Goal: Task Accomplishment & Management: Manage account settings

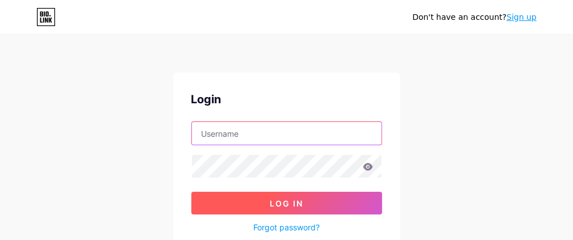
type input "[PERSON_NAME][EMAIL_ADDRESS][DOMAIN_NAME]"
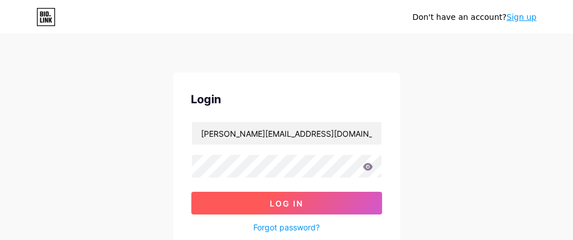
click at [315, 206] on button "Log In" at bounding box center [286, 203] width 191 height 23
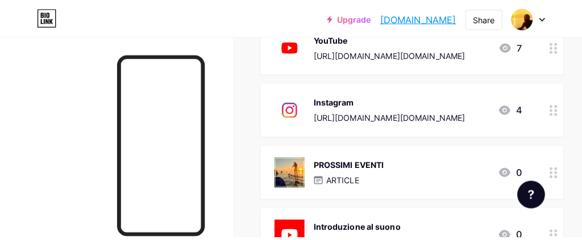
scroll to position [606, 0]
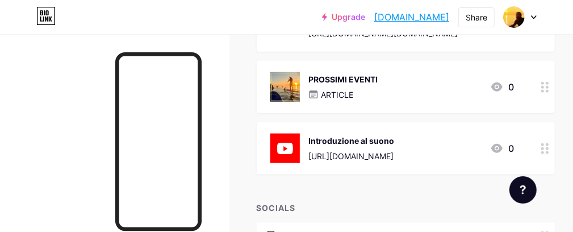
click at [383, 81] on div "PROSSIMI EVENTI ARTICLE 0" at bounding box center [392, 87] width 244 height 30
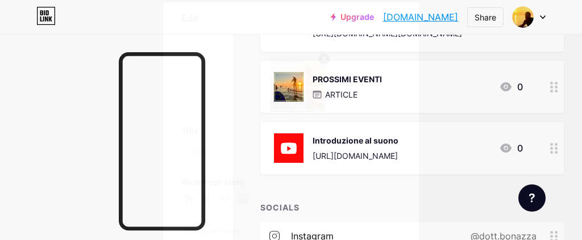
type input "PROSSIMI EVENTI"
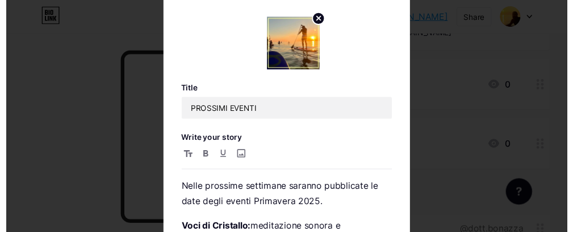
scroll to position [0, 0]
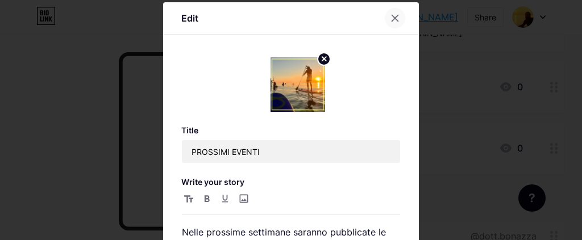
click at [392, 18] on icon at bounding box center [395, 18] width 6 height 6
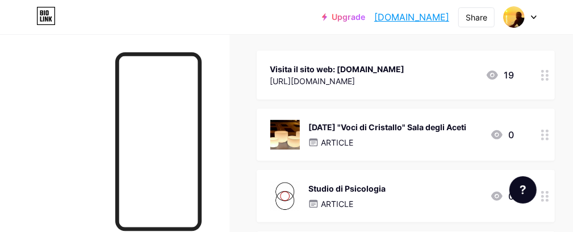
scroll to position [134, 0]
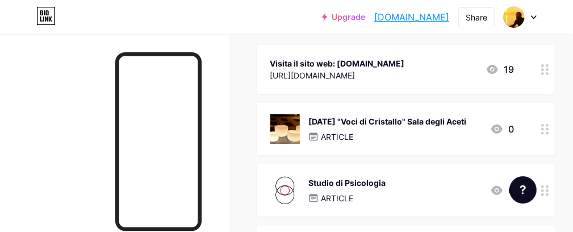
click at [405, 65] on div "Visita il sito web: [DOMAIN_NAME]" at bounding box center [337, 63] width 135 height 12
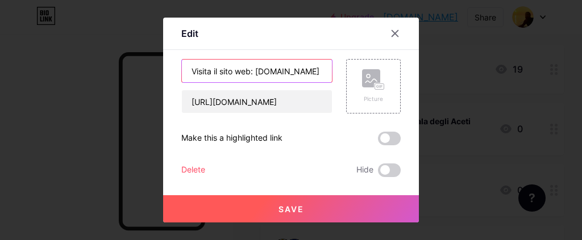
click at [252, 68] on input "Visita il sito web: [DOMAIN_NAME]" at bounding box center [257, 71] width 150 height 23
click at [229, 69] on input "Vai al sito: [DOMAIN_NAME]" at bounding box center [257, 71] width 150 height 23
type input "Vai al sito [DOMAIN_NAME]"
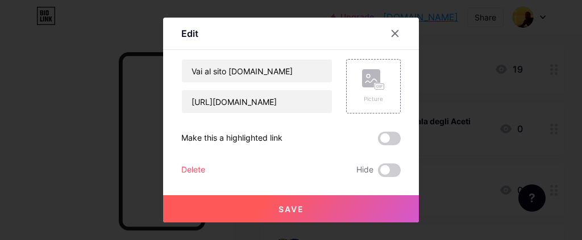
click at [303, 208] on span "Save" at bounding box center [291, 210] width 26 height 10
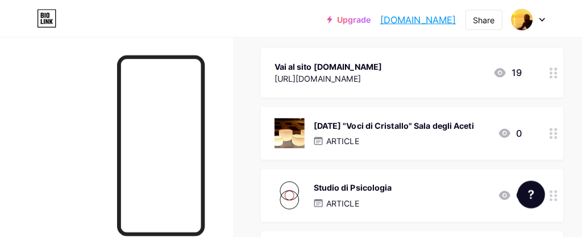
scroll to position [210, 0]
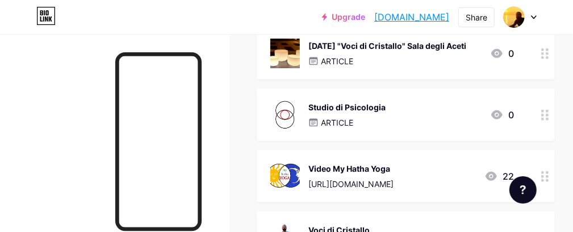
click at [366, 104] on div "Studio di Psicologia" at bounding box center [347, 107] width 77 height 12
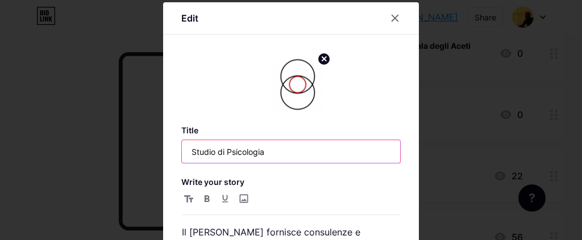
drag, startPoint x: 282, startPoint y: 151, endPoint x: 88, endPoint y: 156, distance: 193.8
click at [88, 156] on div "Edit Title Studio di Psicologia Write your story Il [PERSON_NAME] fornisce cons…" at bounding box center [291, 120] width 582 height 240
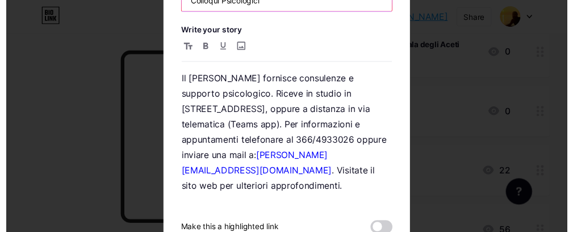
scroll to position [231, 0]
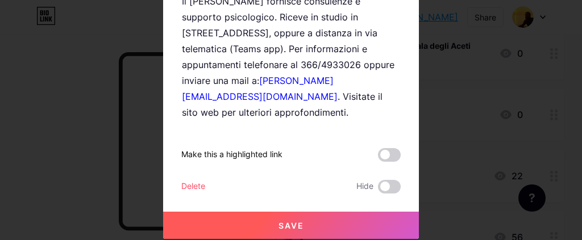
type input "Colloqui Psicologici"
click at [307, 226] on button "Save" at bounding box center [291, 225] width 256 height 27
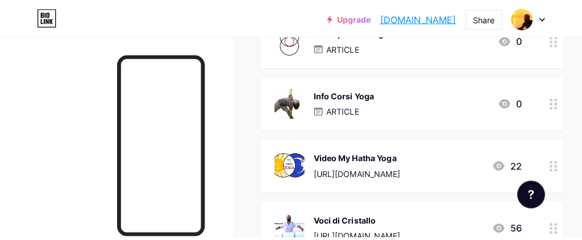
scroll to position [210, 0]
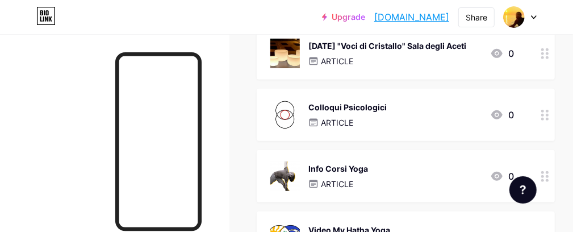
click at [356, 168] on div "Info Corsi Yoga" at bounding box center [339, 168] width 60 height 12
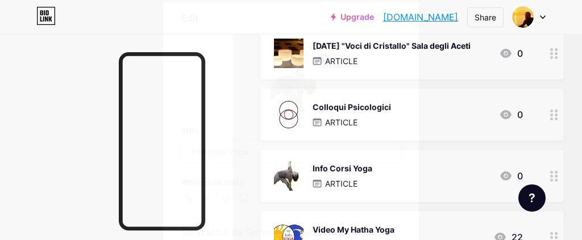
drag, startPoint x: 204, startPoint y: 149, endPoint x: 141, endPoint y: 145, distance: 63.2
click at [141, 145] on div "Edit Title Info Corsi Yoga Write your story Sono attivi da Settembre a Giugno i…" at bounding box center [291, 120] width 582 height 240
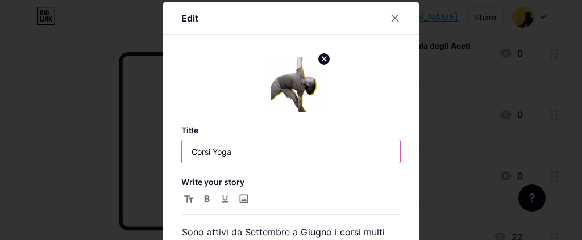
click at [207, 152] on input "Corsi Yoga" at bounding box center [291, 151] width 218 height 23
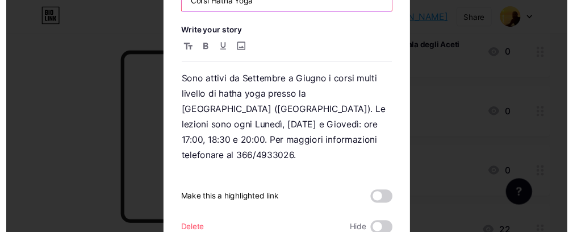
scroll to position [199, 0]
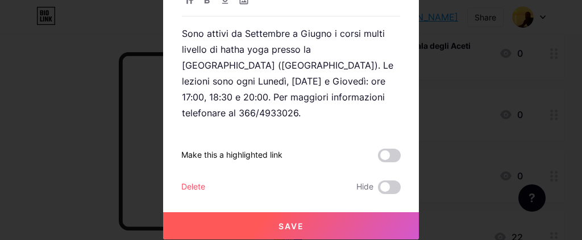
type input "Corsi Hatha Yoga"
click at [300, 229] on button "Save" at bounding box center [291, 225] width 256 height 27
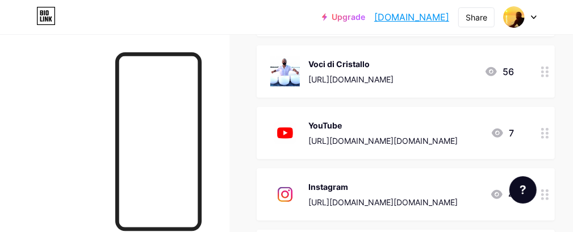
scroll to position [513, 0]
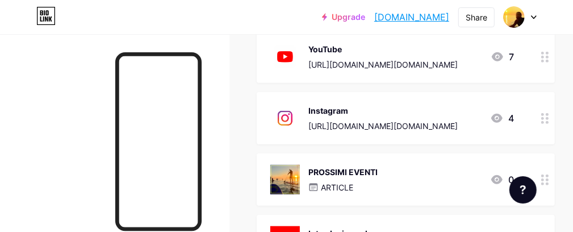
click at [329, 48] on div "YouTube" at bounding box center [383, 49] width 149 height 12
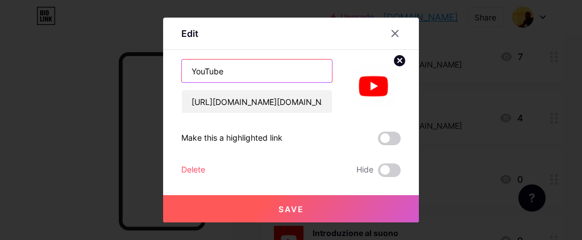
click at [191, 70] on input "YouTube" at bounding box center [257, 71] width 150 height 23
type input "Canale YouTube"
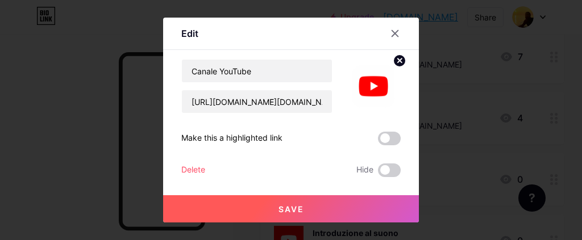
click at [299, 208] on span "Save" at bounding box center [291, 210] width 26 height 10
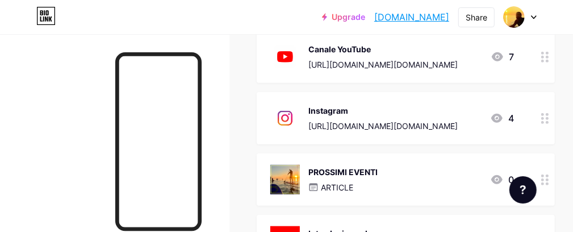
click at [340, 108] on div "Instagram" at bounding box center [383, 111] width 149 height 12
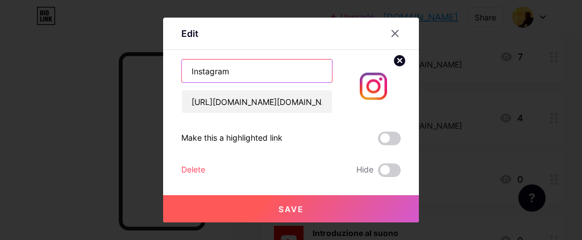
click at [187, 73] on input "Instagram" at bounding box center [257, 71] width 150 height 23
type input "Pagina Instagram"
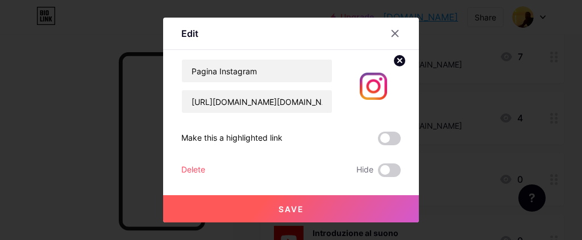
click at [302, 209] on span "Save" at bounding box center [291, 210] width 26 height 10
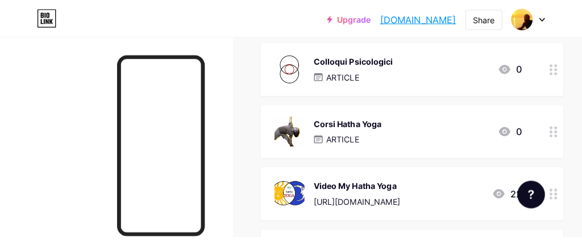
scroll to position [210, 0]
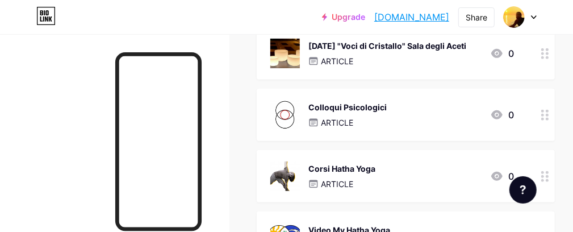
click at [441, 45] on div "[DATE] "Voci di Cristallo" Sala degli Aceti" at bounding box center [388, 46] width 158 height 12
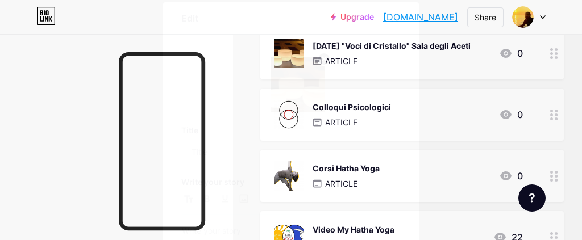
type input "[DATE] "Voci di Cristallo" Sala degli Aceti"
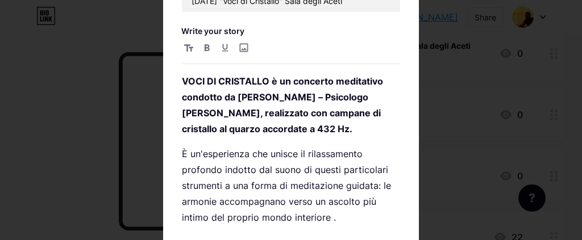
scroll to position [76, 0]
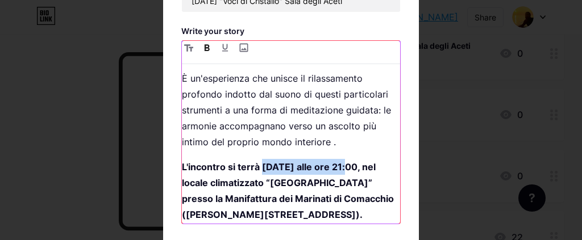
drag, startPoint x: 342, startPoint y: 165, endPoint x: 257, endPoint y: 169, distance: 85.3
click at [257, 169] on strong "L'incontro si terrà [DATE] alle ore 21:00, nel locale climatizzato “[GEOGRAPHIC…" at bounding box center [289, 190] width 214 height 59
click at [186, 180] on strong "L'incontro si terrà [DATE] alle ore 21:00, nel locale climatizzato “[GEOGRAPHIC…" at bounding box center [289, 190] width 214 height 59
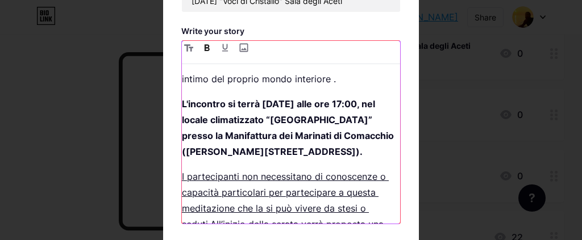
scroll to position [151, 0]
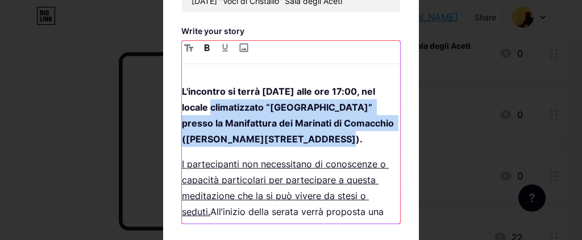
drag, startPoint x: 325, startPoint y: 137, endPoint x: 208, endPoint y: 109, distance: 119.9
click at [208, 109] on strong "L'incontro si terrà [DATE] alle ore 17:00, nel locale climatizzato “[GEOGRAPHIC…" at bounding box center [289, 115] width 214 height 59
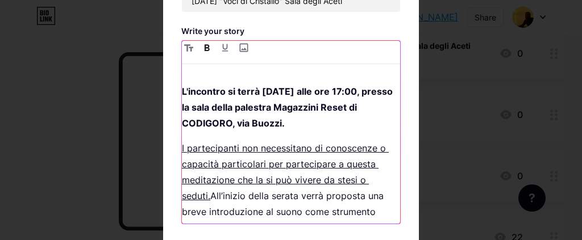
click at [285, 116] on strong "L'incontro si terrà [DATE] alle ore 17:00, presso la sala della palestra Magazz…" at bounding box center [288, 107] width 213 height 43
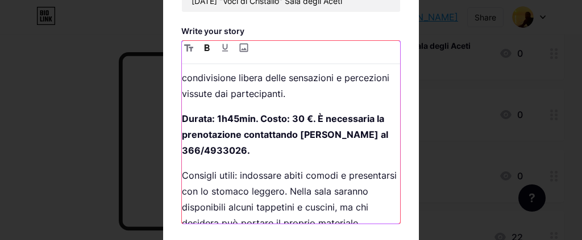
scroll to position [378, 0]
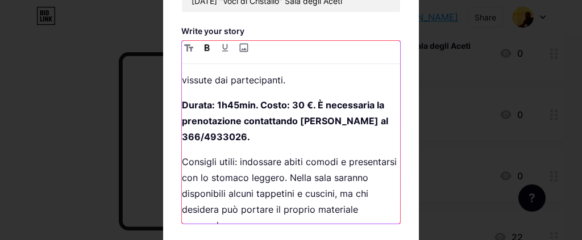
click at [233, 99] on strong "Durata: 1h45min. Costo: 30 €. È necessaria la prenotazione contattando [PERSON_…" at bounding box center [286, 120] width 208 height 43
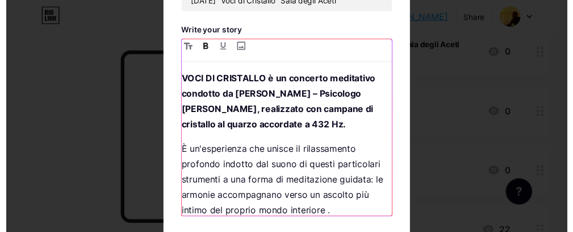
scroll to position [0, 0]
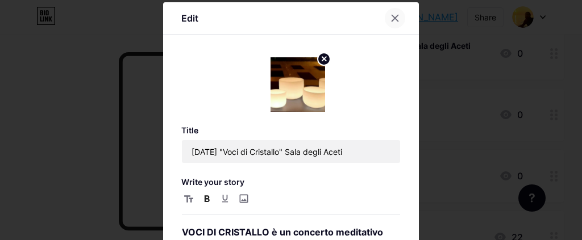
click at [391, 15] on icon at bounding box center [394, 18] width 9 height 9
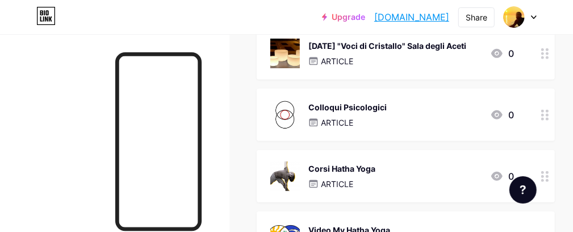
click at [449, 44] on div "[DATE] "Voci di Cristallo" Sala degli Aceti" at bounding box center [388, 46] width 158 height 12
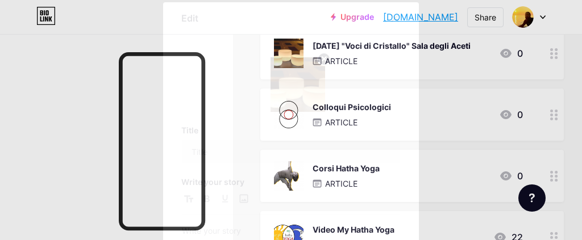
type input "[DATE] "Voci di Cristallo" Sala degli Aceti"
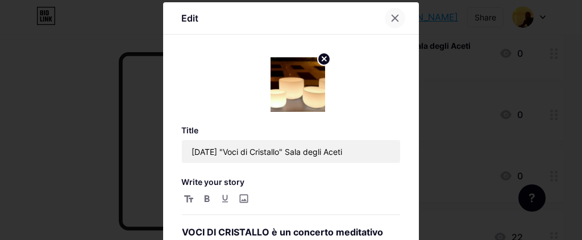
click at [390, 15] on icon at bounding box center [394, 18] width 9 height 9
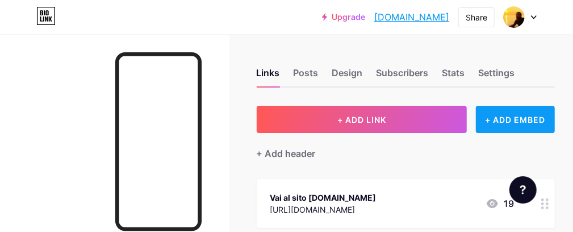
click at [544, 122] on div "+ ADD EMBED" at bounding box center [515, 119] width 79 height 27
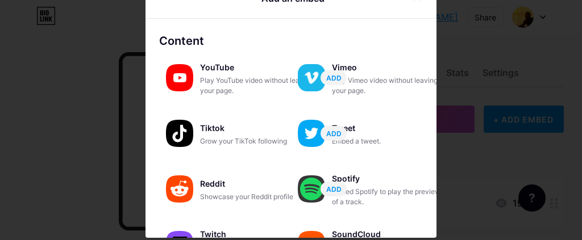
click at [548, 72] on div at bounding box center [291, 95] width 582 height 240
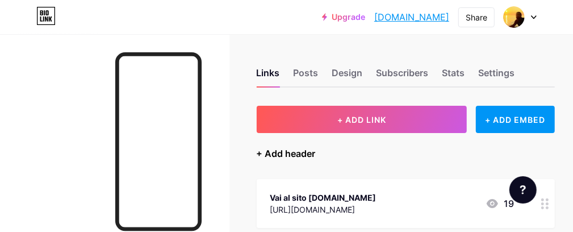
click at [305, 150] on div "+ Add header" at bounding box center [286, 154] width 59 height 14
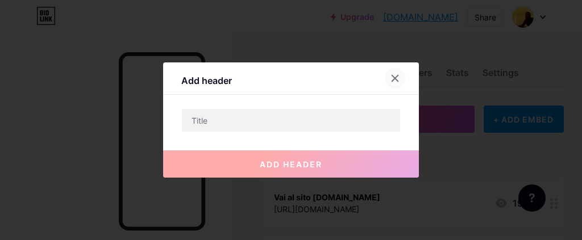
click at [402, 73] on div at bounding box center [395, 78] width 20 height 20
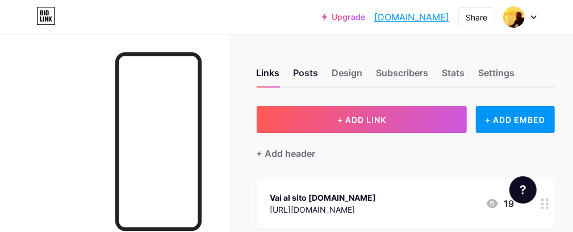
click at [311, 71] on div "Posts" at bounding box center [306, 76] width 25 height 20
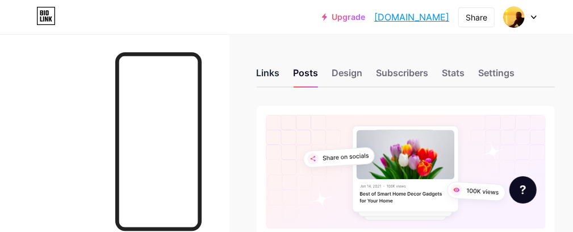
click at [272, 70] on div "Links" at bounding box center [268, 76] width 23 height 20
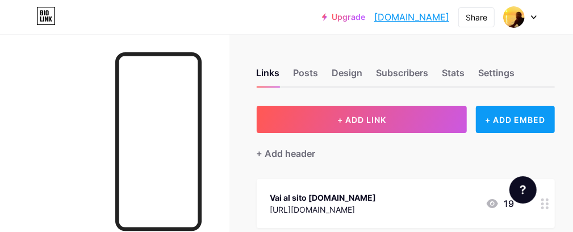
click at [539, 119] on div "+ ADD EMBED" at bounding box center [515, 119] width 79 height 27
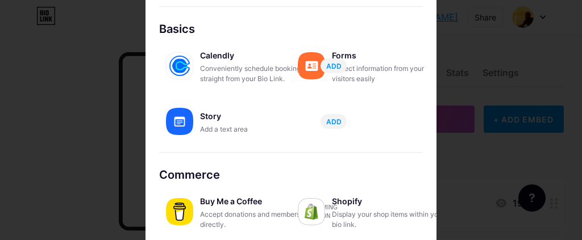
scroll to position [25, 0]
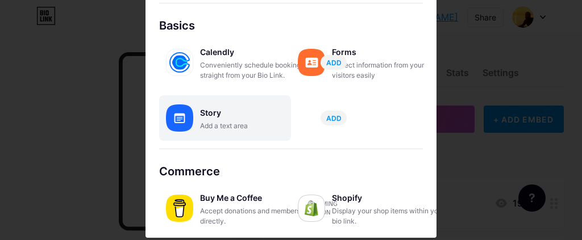
click at [208, 113] on div "Story" at bounding box center [257, 113] width 114 height 16
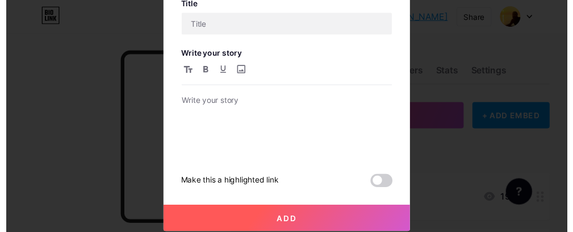
scroll to position [0, 0]
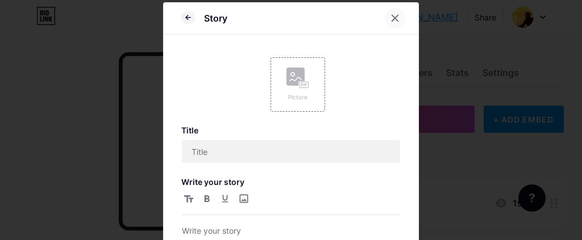
click at [393, 18] on icon at bounding box center [394, 18] width 9 height 9
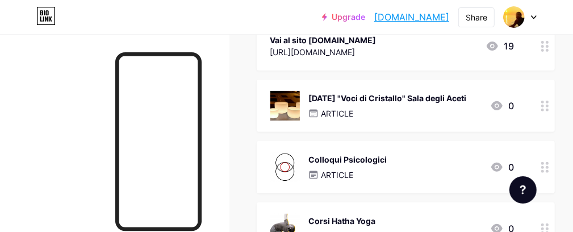
scroll to position [151, 0]
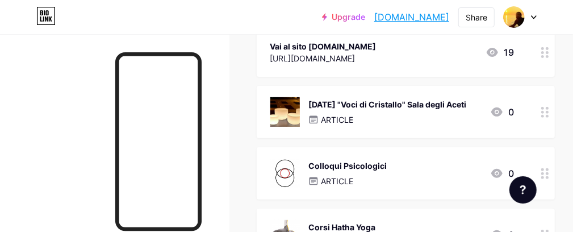
click at [337, 99] on div "[DATE] "Voci di Cristallo" Sala degli Aceti" at bounding box center [388, 104] width 158 height 12
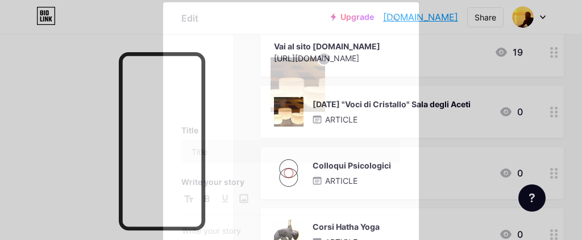
type input "[DATE] "Voci di Cristallo" Sala degli Aceti"
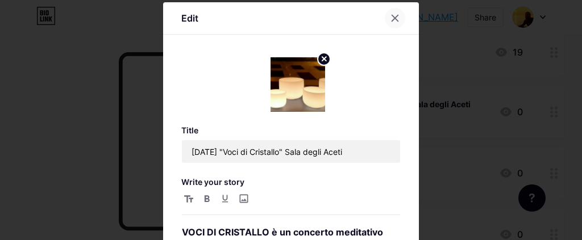
click at [392, 16] on icon at bounding box center [395, 18] width 6 height 6
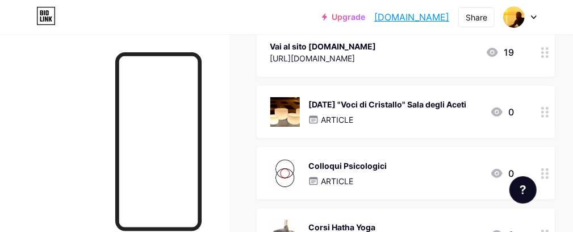
click at [549, 111] on circle at bounding box center [547, 112] width 3 height 3
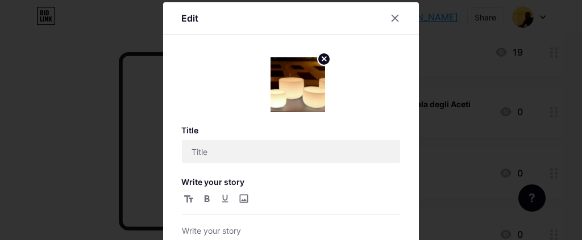
type input "[DATE] "Voci di Cristallo" Sala degli Aceti"
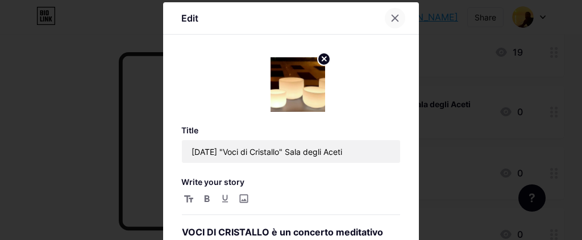
click at [390, 16] on icon at bounding box center [394, 18] width 9 height 9
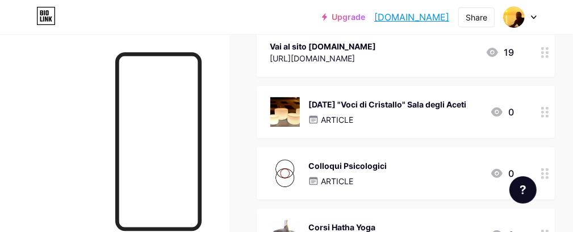
click at [416, 103] on div "[DATE] "Voci di Cristallo" Sala degli Aceti" at bounding box center [388, 104] width 158 height 12
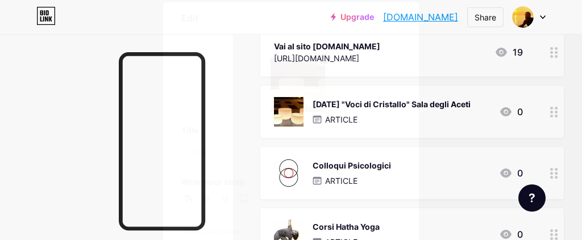
type input "[DATE] "Voci di Cristallo" Sala degli Aceti"
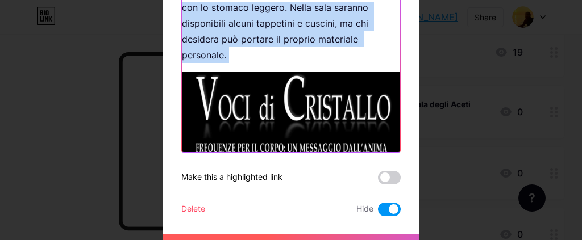
scroll to position [502, 0]
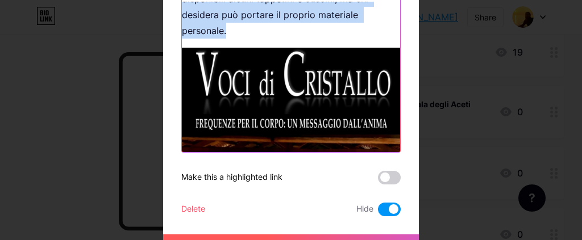
drag, startPoint x: 178, startPoint y: 76, endPoint x: 254, endPoint y: 25, distance: 91.7
click at [254, 25] on div "VOCI DI CRISTALLO è un concerto meditativo condotto da [PERSON_NAME] – Psicolog…" at bounding box center [291, 77] width 218 height 151
copy div "LORE IP DOLORSITA c ad elitsedd eiusmodtem incididu ut Laboreet Dolorem – Aliqu…"
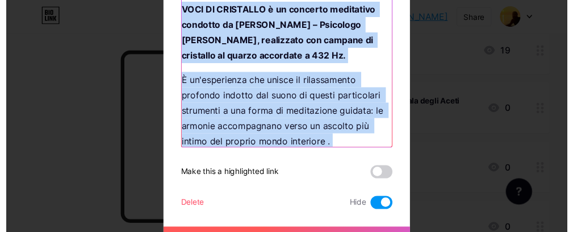
scroll to position [0, 0]
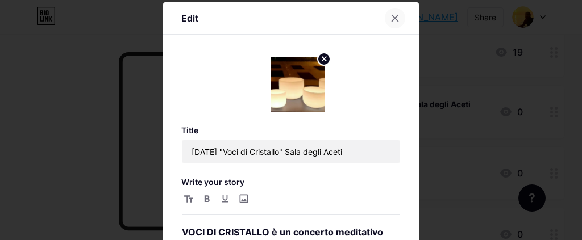
click at [395, 14] on icon at bounding box center [394, 18] width 9 height 9
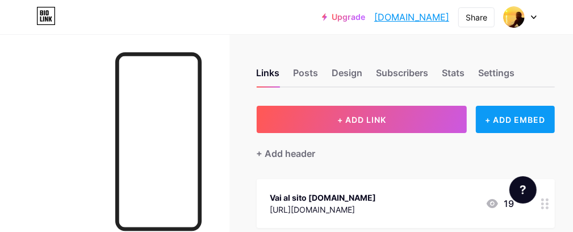
click at [520, 120] on div "+ ADD EMBED" at bounding box center [515, 119] width 79 height 27
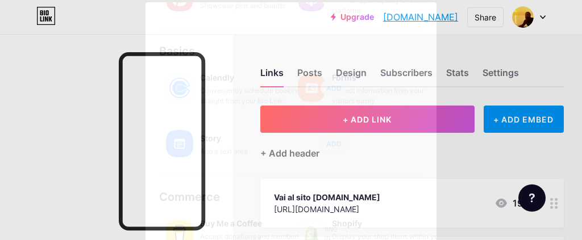
scroll to position [328, 0]
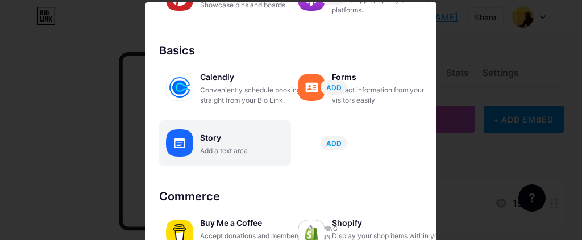
click at [220, 146] on div "Add a text area" at bounding box center [257, 151] width 114 height 10
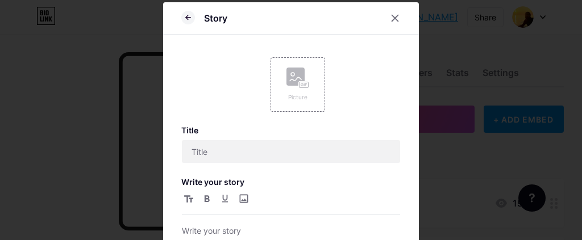
scroll to position [0, 0]
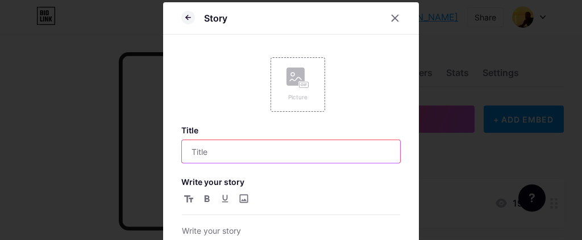
click at [220, 145] on input "text" at bounding box center [291, 151] width 218 height 23
type input "V"
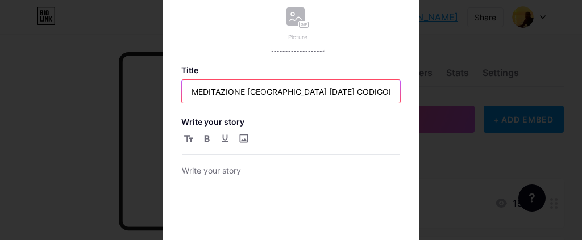
scroll to position [76, 0]
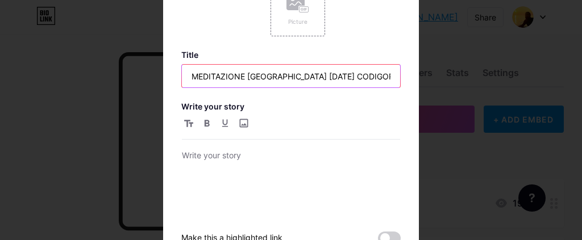
type input "MEDITAZIONE [GEOGRAPHIC_DATA] [DATE] CODIGORO"
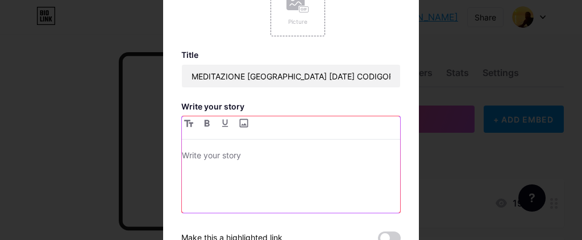
click at [199, 156] on p at bounding box center [291, 157] width 218 height 16
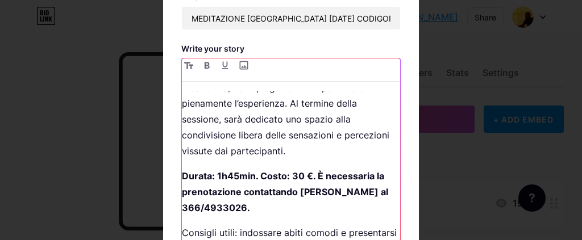
scroll to position [312, 0]
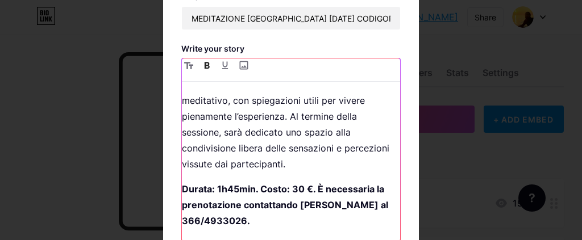
click at [234, 187] on strong "Durata: 1h45min. Costo: 30 €. È necessaria la prenotazione contattando [PERSON_…" at bounding box center [286, 204] width 208 height 43
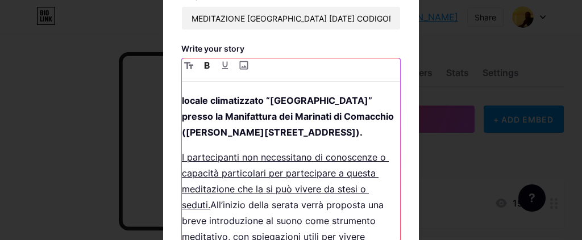
scroll to position [160, 0]
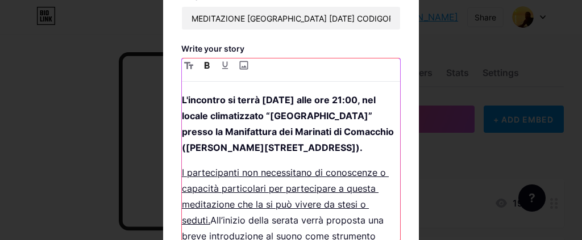
drag, startPoint x: 327, startPoint y: 145, endPoint x: 257, endPoint y: 99, distance: 84.5
click at [257, 99] on p "L'incontro si terrà [DATE] alle ore 21:00, nel locale climatizzato “[GEOGRAPHIC…" at bounding box center [291, 124] width 218 height 64
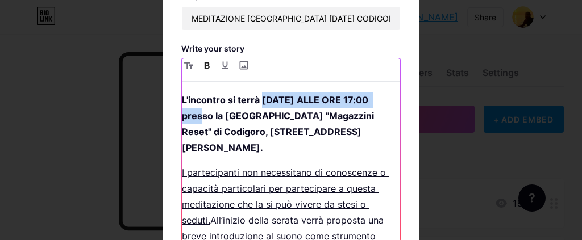
drag, startPoint x: 195, startPoint y: 112, endPoint x: 257, endPoint y: 102, distance: 62.8
click at [257, 102] on strong "L'incontro si terrà [DATE] ALLE ORE 17:00 presso la [GEOGRAPHIC_DATA] "Magazzin…" at bounding box center [279, 123] width 194 height 59
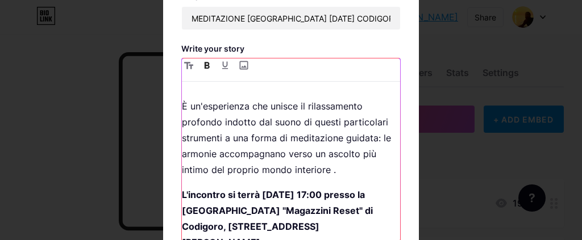
scroll to position [76, 0]
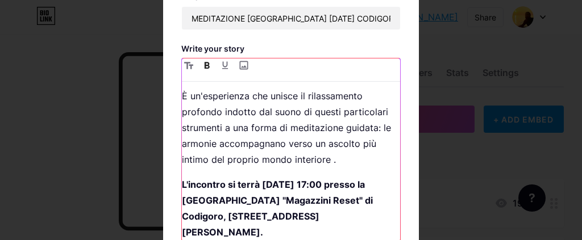
drag, startPoint x: 322, startPoint y: 214, endPoint x: 170, endPoint y: 182, distance: 154.9
click at [170, 182] on div "Story Picture Title MEDITAZIONE [GEOGRAPHIC_DATA] [DATE] CODIGORO Write your st…" at bounding box center [291, 94] width 256 height 451
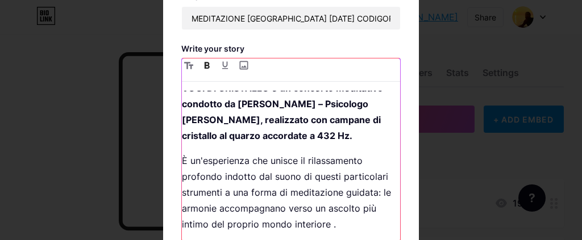
scroll to position [0, 0]
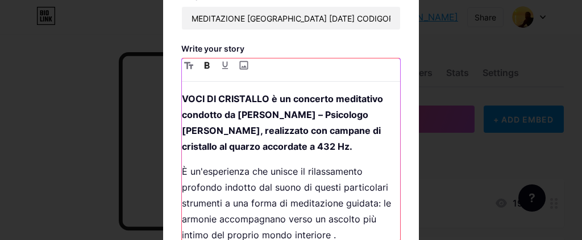
click at [183, 164] on p "È un'esperienza che unisce il rilassamento profondo indotto dal suono di questi…" at bounding box center [291, 204] width 218 height 80
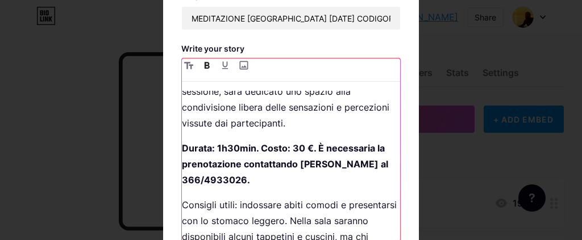
scroll to position [378, 0]
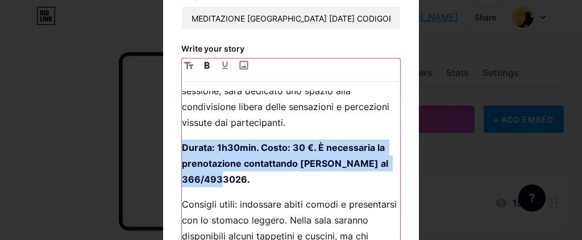
drag, startPoint x: 253, startPoint y: 158, endPoint x: 168, endPoint y: 130, distance: 89.8
click at [168, 130] on div "Story Picture Title MEDITAZIONE [GEOGRAPHIC_DATA] [DATE] CODIGORO Write your st…" at bounding box center [291, 94] width 256 height 451
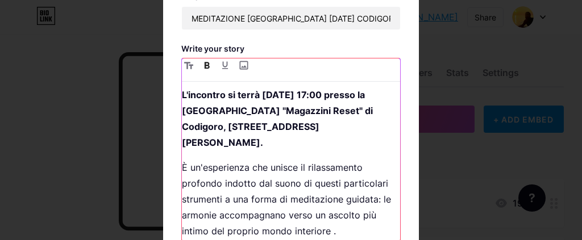
scroll to position [71, 0]
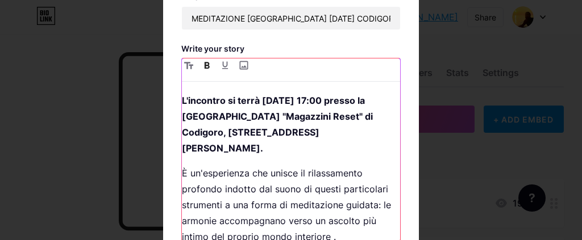
click at [358, 129] on p "L'incontro si terrà [DATE] 17:00 presso la [GEOGRAPHIC_DATA] "Magazzini Reset" …" at bounding box center [291, 125] width 218 height 64
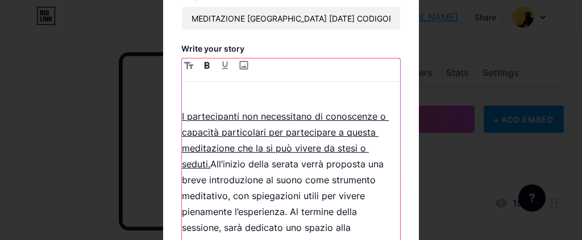
scroll to position [223, 0]
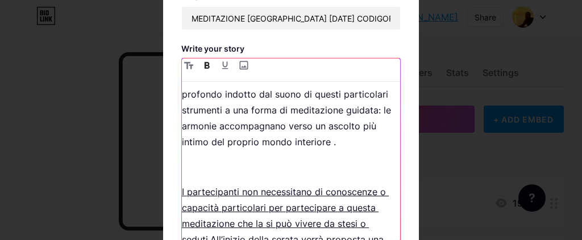
click at [238, 159] on p at bounding box center [291, 167] width 218 height 16
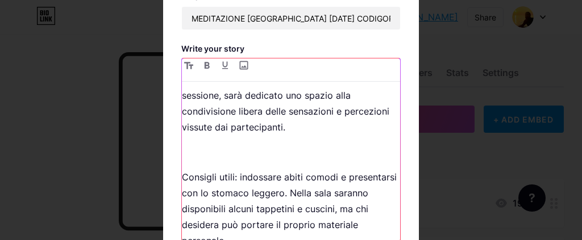
click at [237, 144] on p at bounding box center [291, 152] width 218 height 16
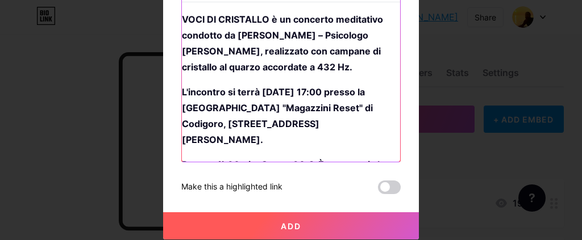
scroll to position [61, 0]
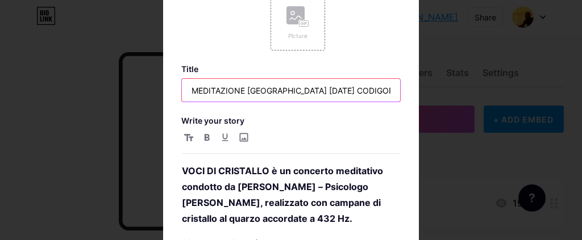
click at [281, 87] on input "MEDITAZIONE [GEOGRAPHIC_DATA] [DATE] CODIGORO" at bounding box center [291, 90] width 218 height 23
click at [359, 91] on input "MEDITAZIONE SONORA [DATE] CODIGORO" at bounding box center [291, 90] width 218 height 23
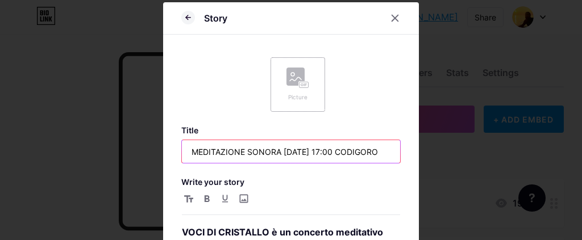
type input "MEDITAZIONE SONORA [DATE] 17:00 CODIGORO"
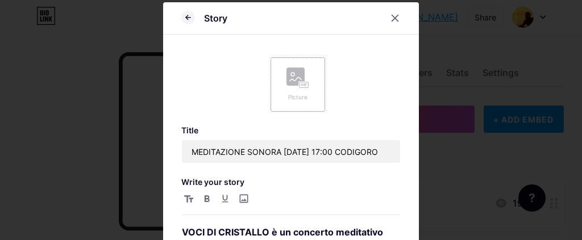
click at [291, 78] on icon at bounding box center [295, 78] width 11 height 3
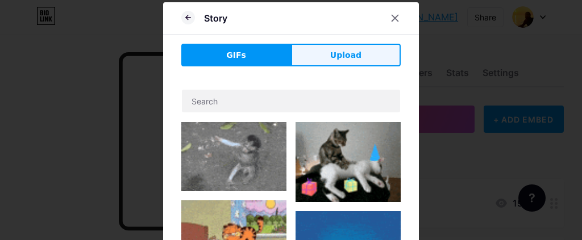
click at [332, 61] on button "Upload" at bounding box center [346, 55] width 110 height 23
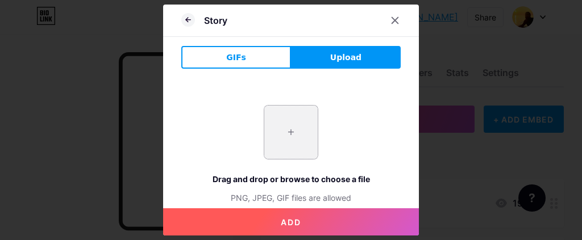
click at [290, 138] on input "file" at bounding box center [290, 132] width 53 height 53
type input "C:\fakepath\6Yzmtt6ospgRUR5Fco3qa7NKE2AVmNEW.png"
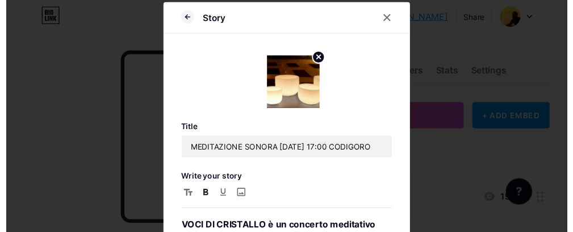
scroll to position [213, 0]
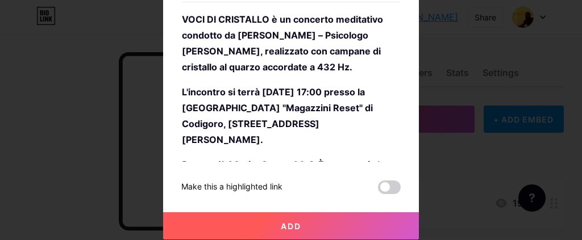
click at [301, 220] on button "Add" at bounding box center [291, 225] width 256 height 27
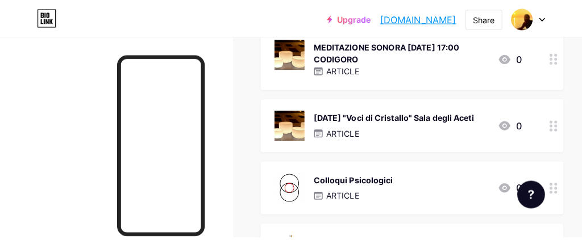
scroll to position [227, 0]
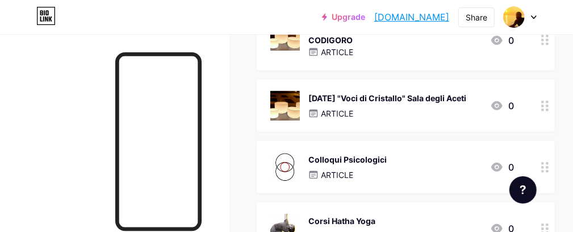
click at [420, 94] on div "[DATE] "Voci di Cristallo" Sala degli Aceti" at bounding box center [388, 98] width 158 height 12
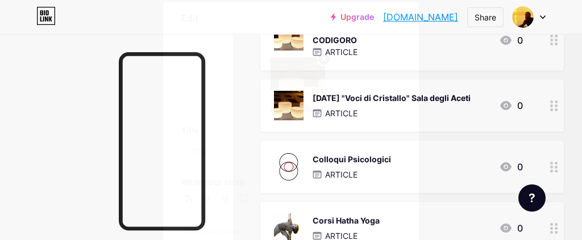
type input "[DATE] "Voci di Cristallo" Sala degli Aceti"
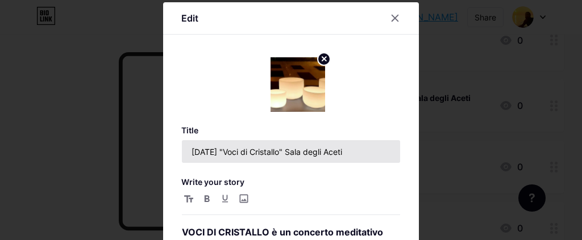
scroll to position [245, 0]
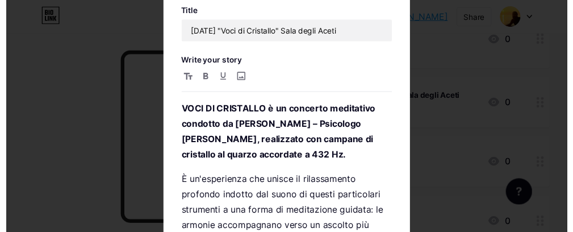
scroll to position [0, 0]
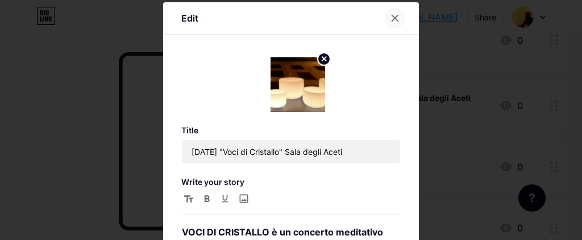
click at [392, 18] on icon at bounding box center [395, 18] width 6 height 6
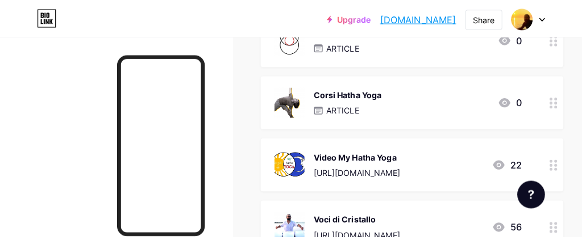
scroll to position [252, 0]
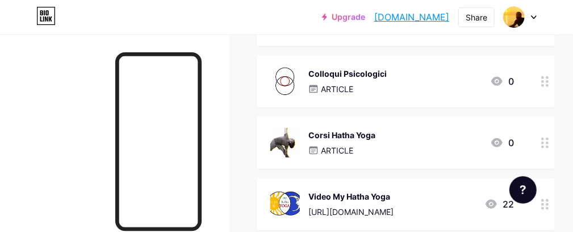
click at [369, 134] on div "Corsi Hatha Yoga" at bounding box center [342, 135] width 67 height 12
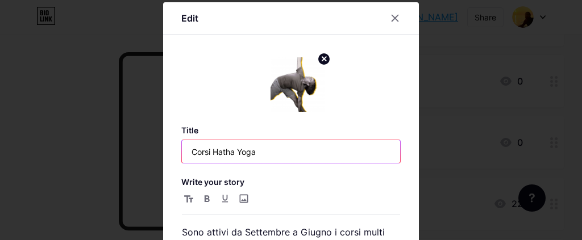
click at [222, 151] on input "Corsi Hatha Yoga" at bounding box center [291, 151] width 218 height 23
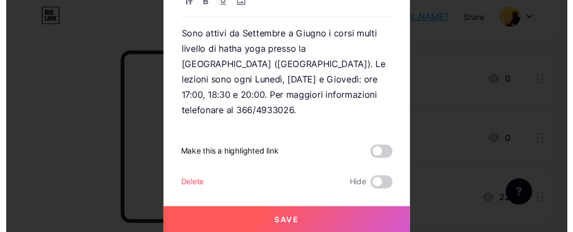
scroll to position [199, 0]
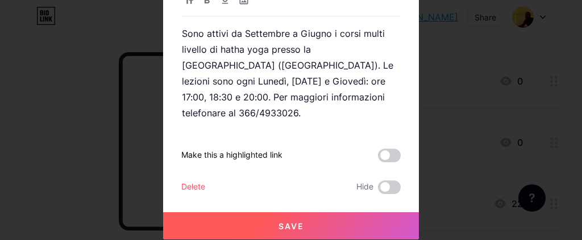
type input "Info Corsi Yoga"
click at [302, 224] on button "Save" at bounding box center [291, 225] width 256 height 27
